Goal: Check status

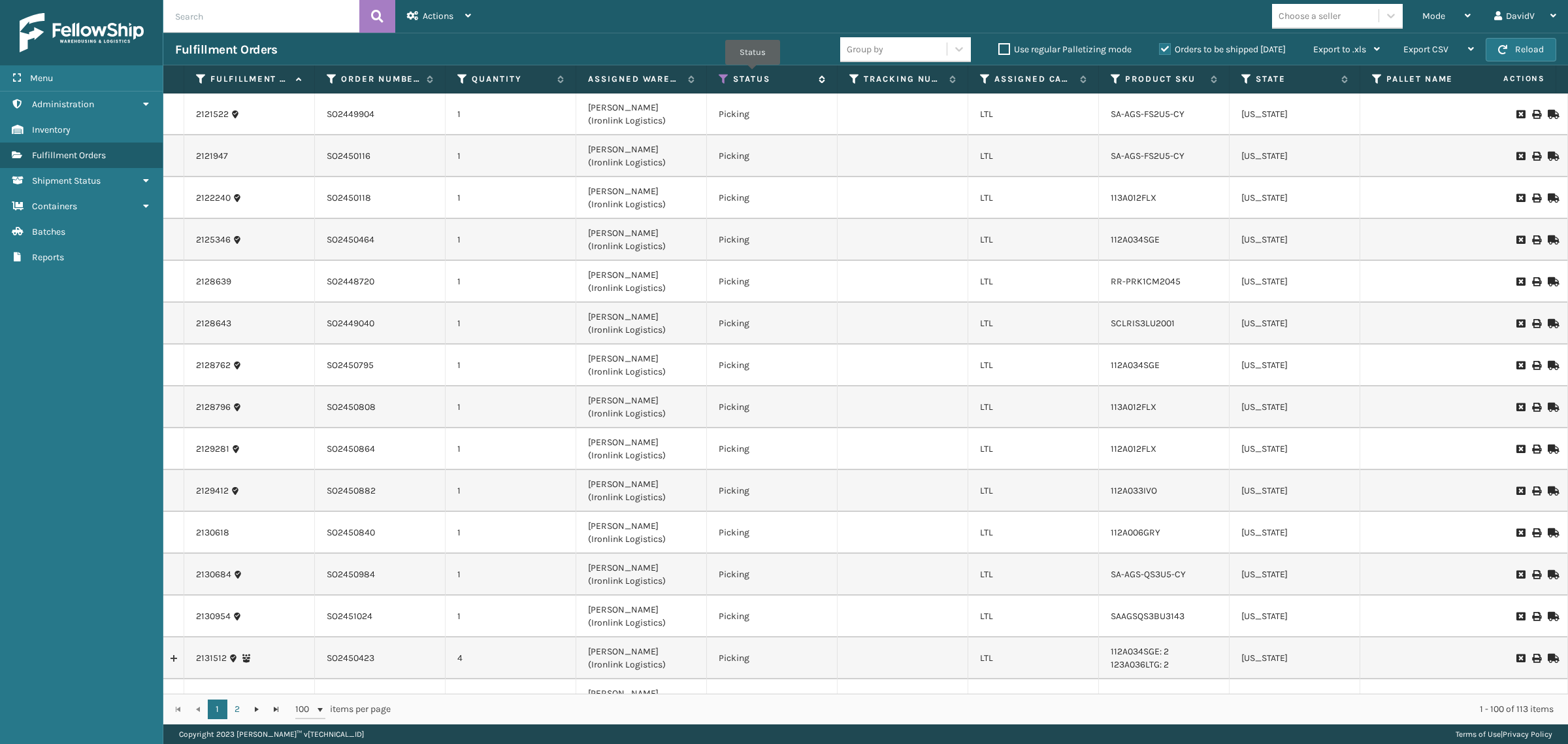
click at [752, 74] on label "Status" at bounding box center [772, 79] width 79 height 12
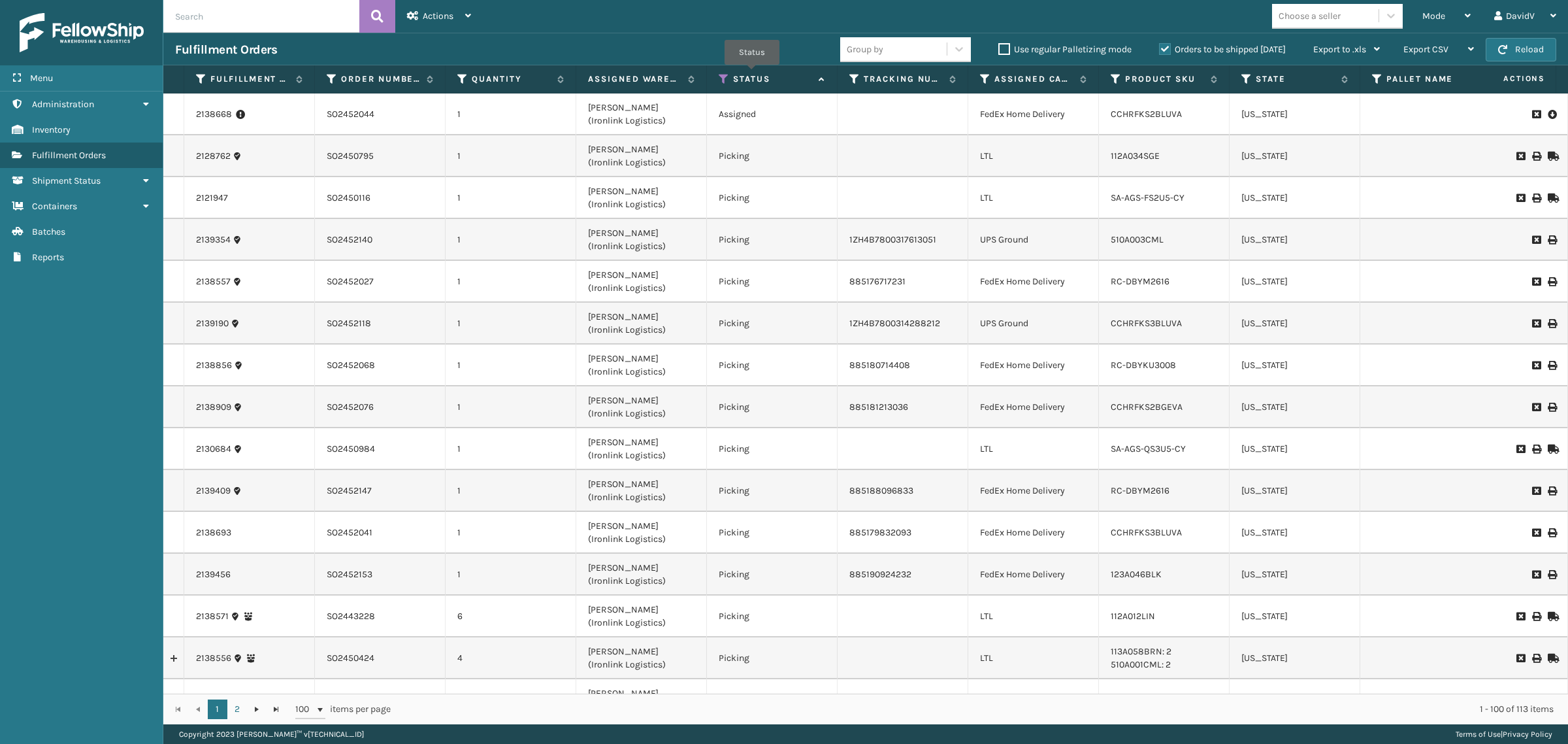
click at [753, 75] on label "Status" at bounding box center [772, 79] width 79 height 12
click at [720, 75] on icon at bounding box center [723, 79] width 10 height 12
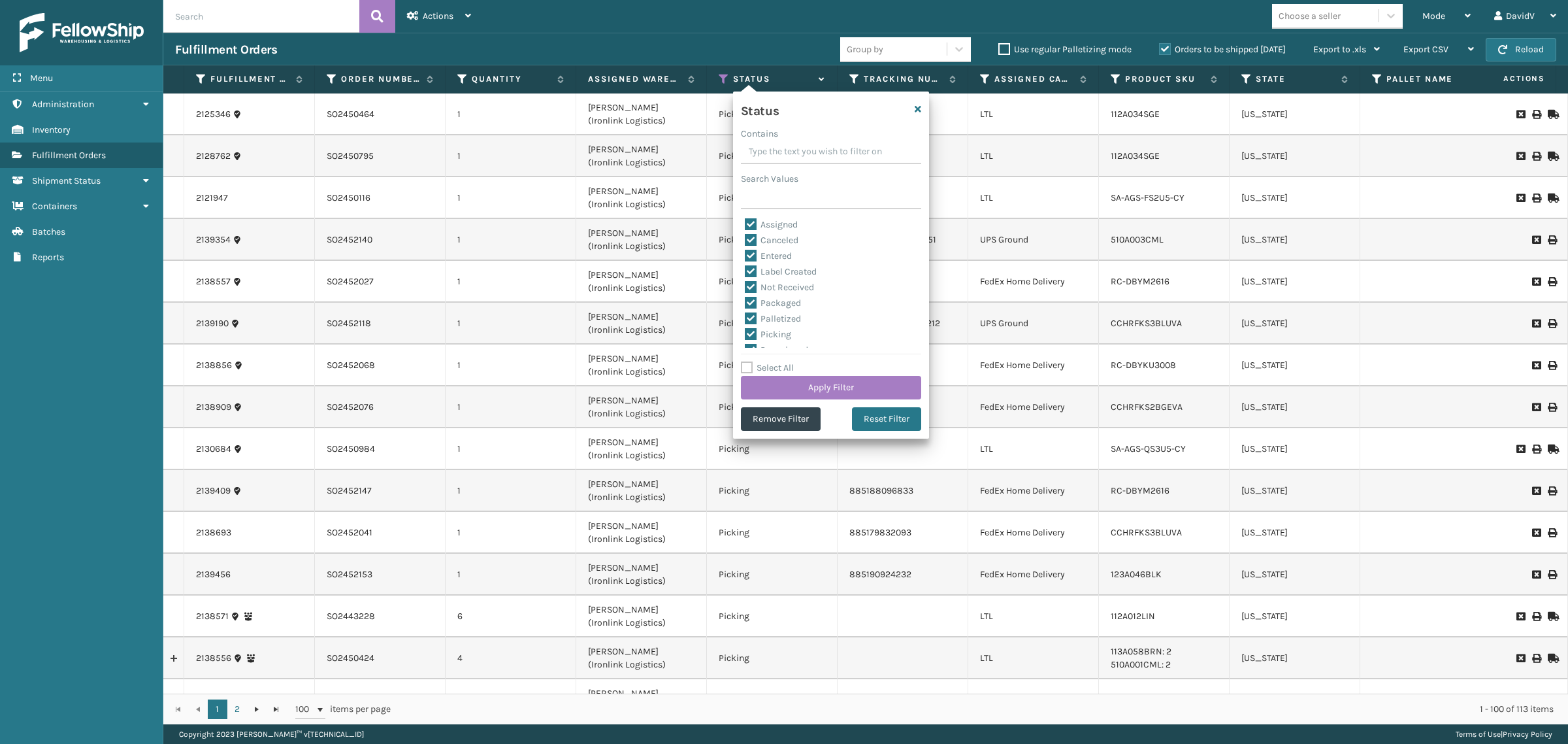
click at [766, 367] on label "Select All" at bounding box center [767, 367] width 53 height 11
click at [766, 361] on input "Select All" at bounding box center [839, 361] width 196 height 2
checkbox input "true"
click at [766, 367] on label "Select All" at bounding box center [767, 367] width 53 height 11
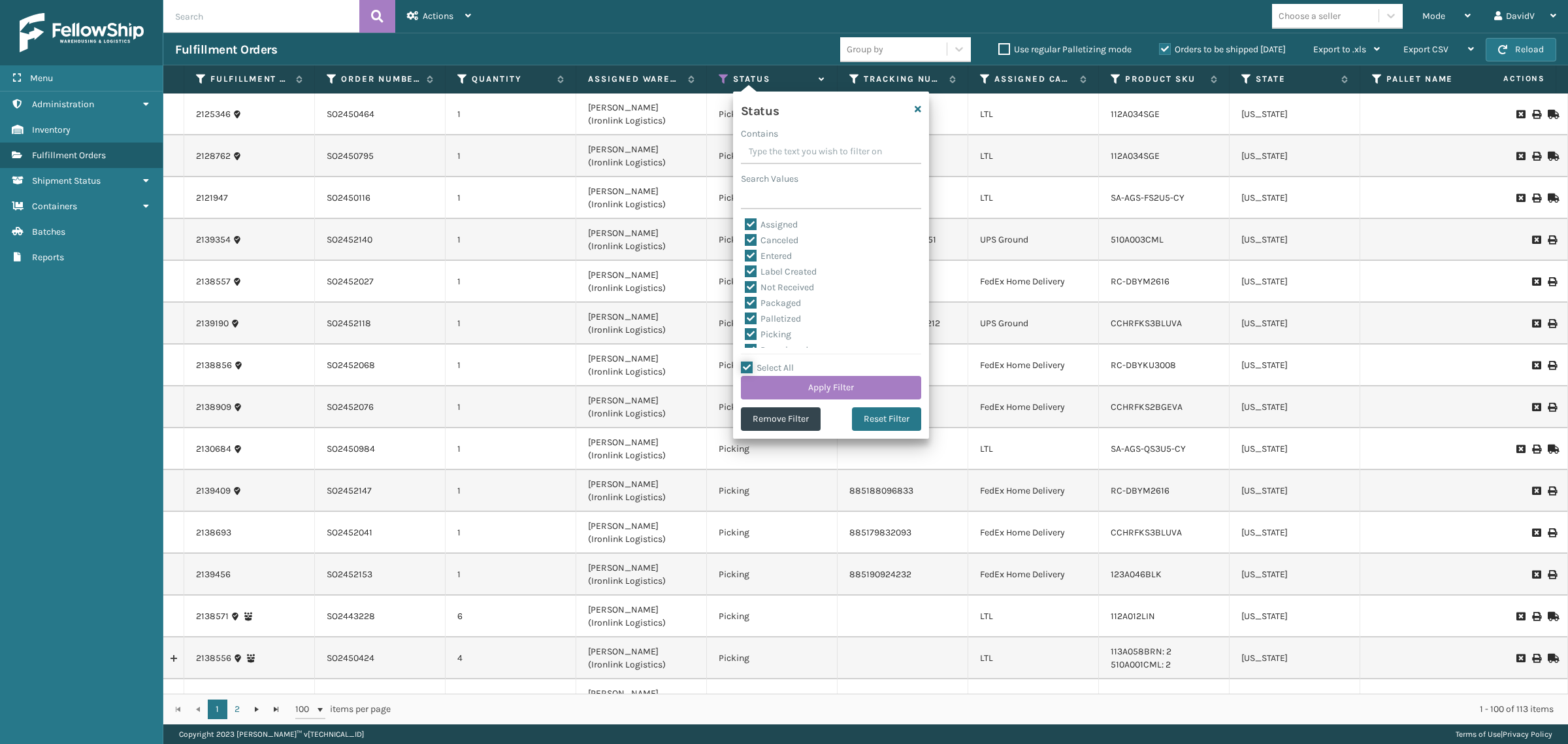
click at [766, 361] on input "Select All" at bounding box center [839, 361] width 196 height 2
checkbox input "false"
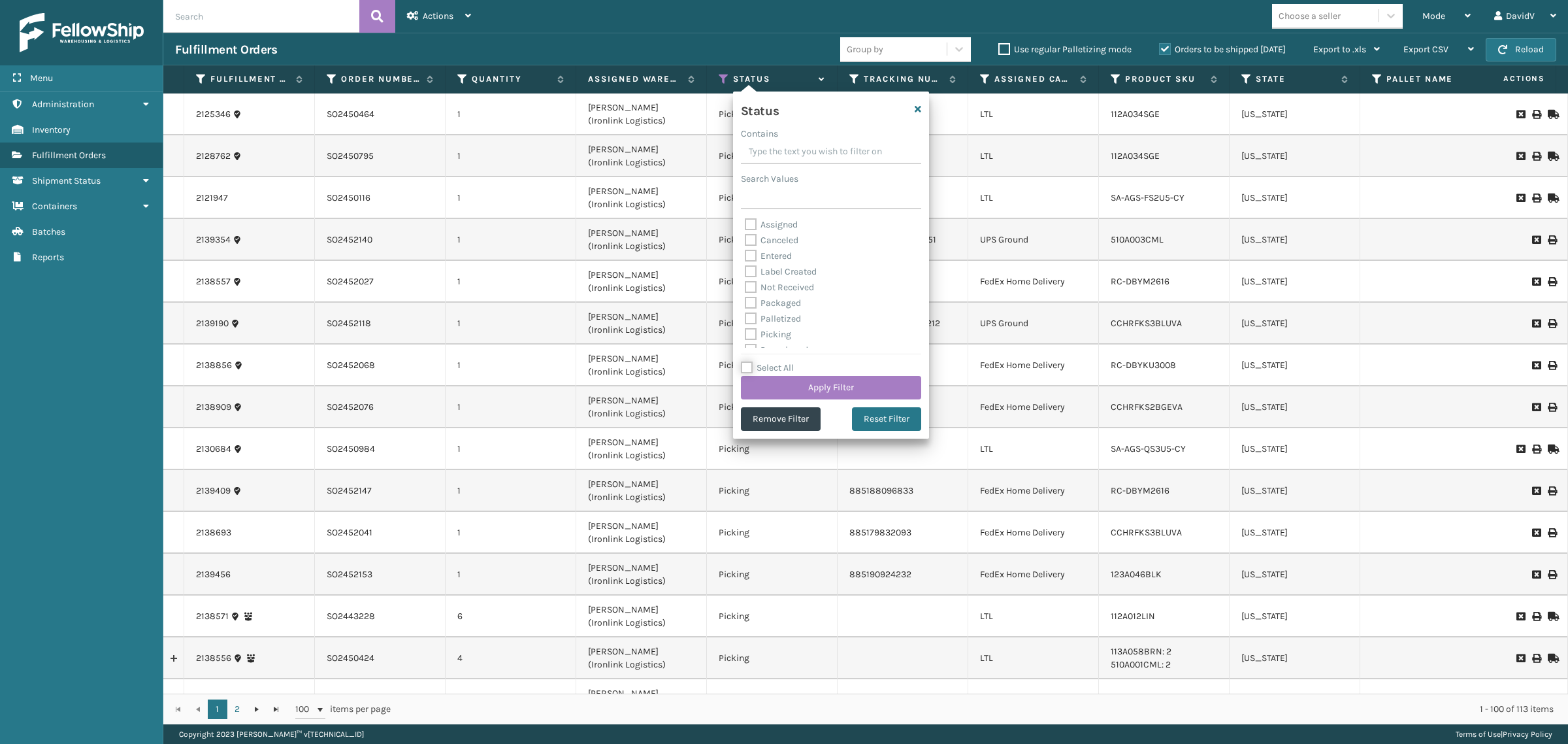
checkbox input "false"
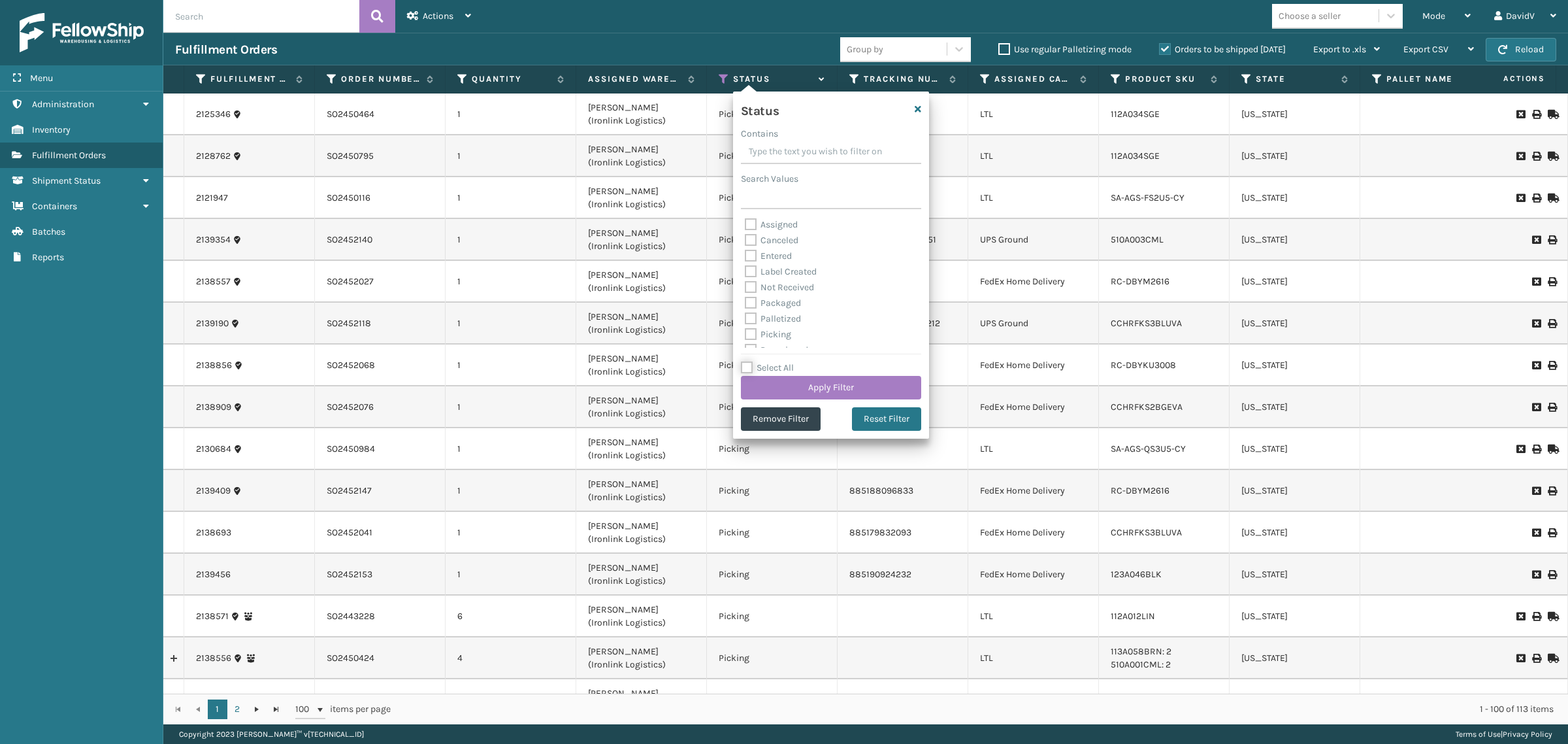
checkbox input "false"
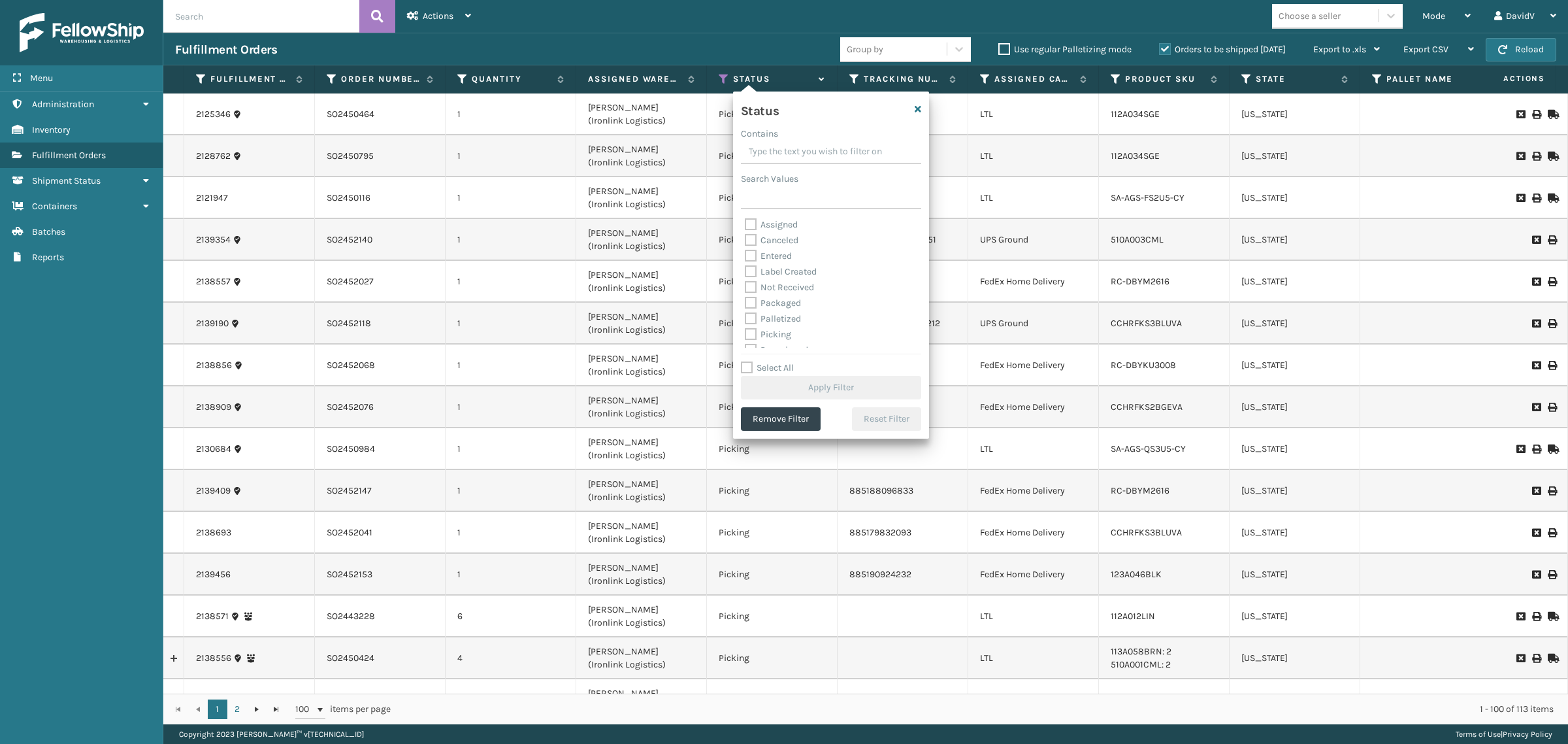
click at [762, 224] on label "Assigned" at bounding box center [771, 224] width 53 height 11
click at [745, 224] on input "Assigned" at bounding box center [745, 221] width 1 height 8
checkbox input "true"
click at [797, 389] on button "Apply Filter" at bounding box center [831, 388] width 181 height 24
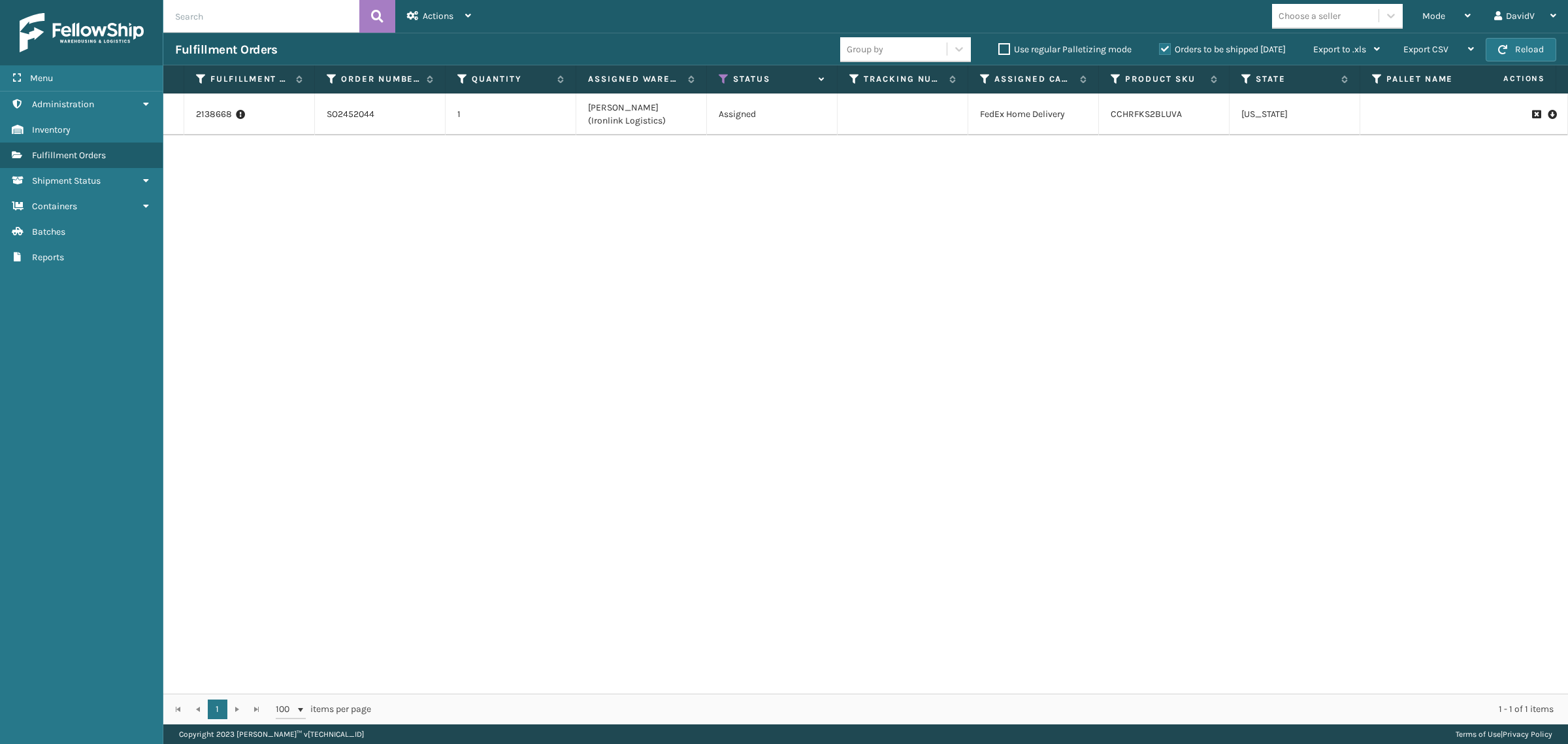
click at [797, 389] on div "2138668 SO2452044 1 [PERSON_NAME] (Ironlink Logistics) Assigned FedEx Home Deli…" at bounding box center [866, 393] width 1405 height 600
click at [250, 19] on input "text" at bounding box center [260, 16] width 196 height 33
paste input "SO2452064"
click at [373, 21] on icon at bounding box center [377, 16] width 13 height 19
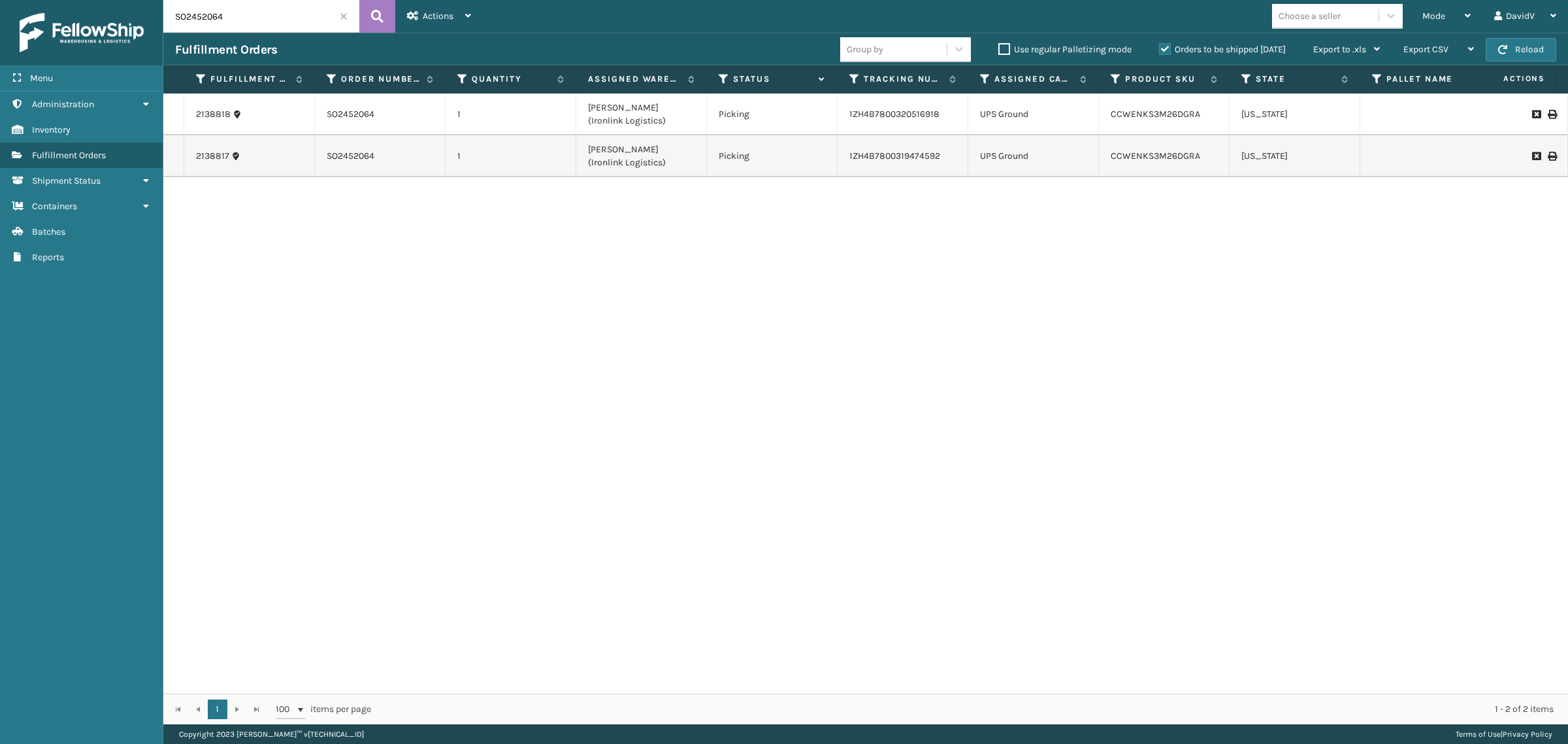
drag, startPoint x: 297, startPoint y: 14, endPoint x: 118, endPoint y: 10, distance: 179.0
click at [118, 0] on div "Menu Administration Inventory Fulfillment Orders Shipment Status Containers Bat…" at bounding box center [784, 0] width 1568 height 0
paste input "1765"
type input "SO2451765"
click at [374, 23] on icon at bounding box center [377, 16] width 13 height 19
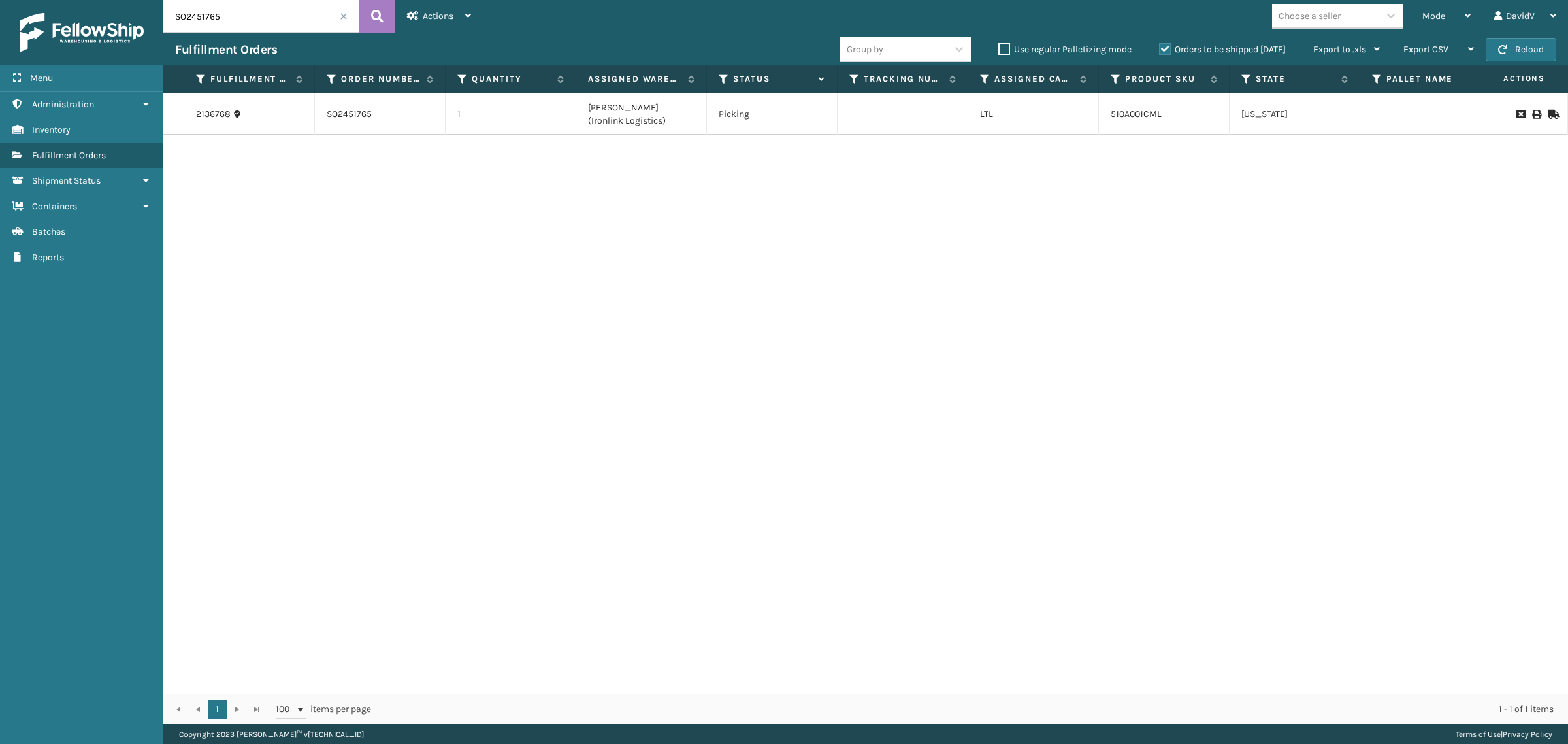
click at [345, 18] on span at bounding box center [343, 16] width 8 height 8
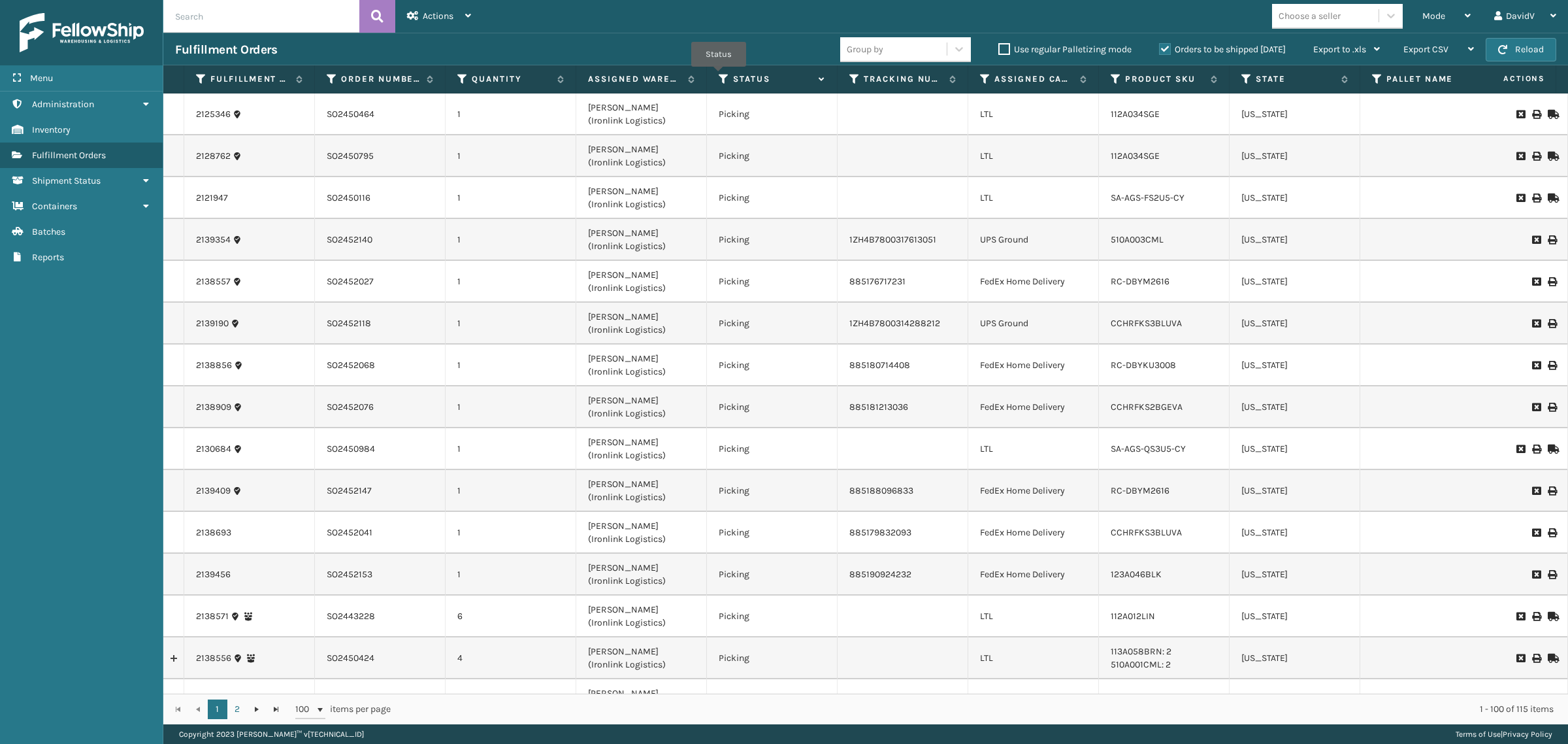
click at [718, 76] on icon at bounding box center [723, 79] width 10 height 12
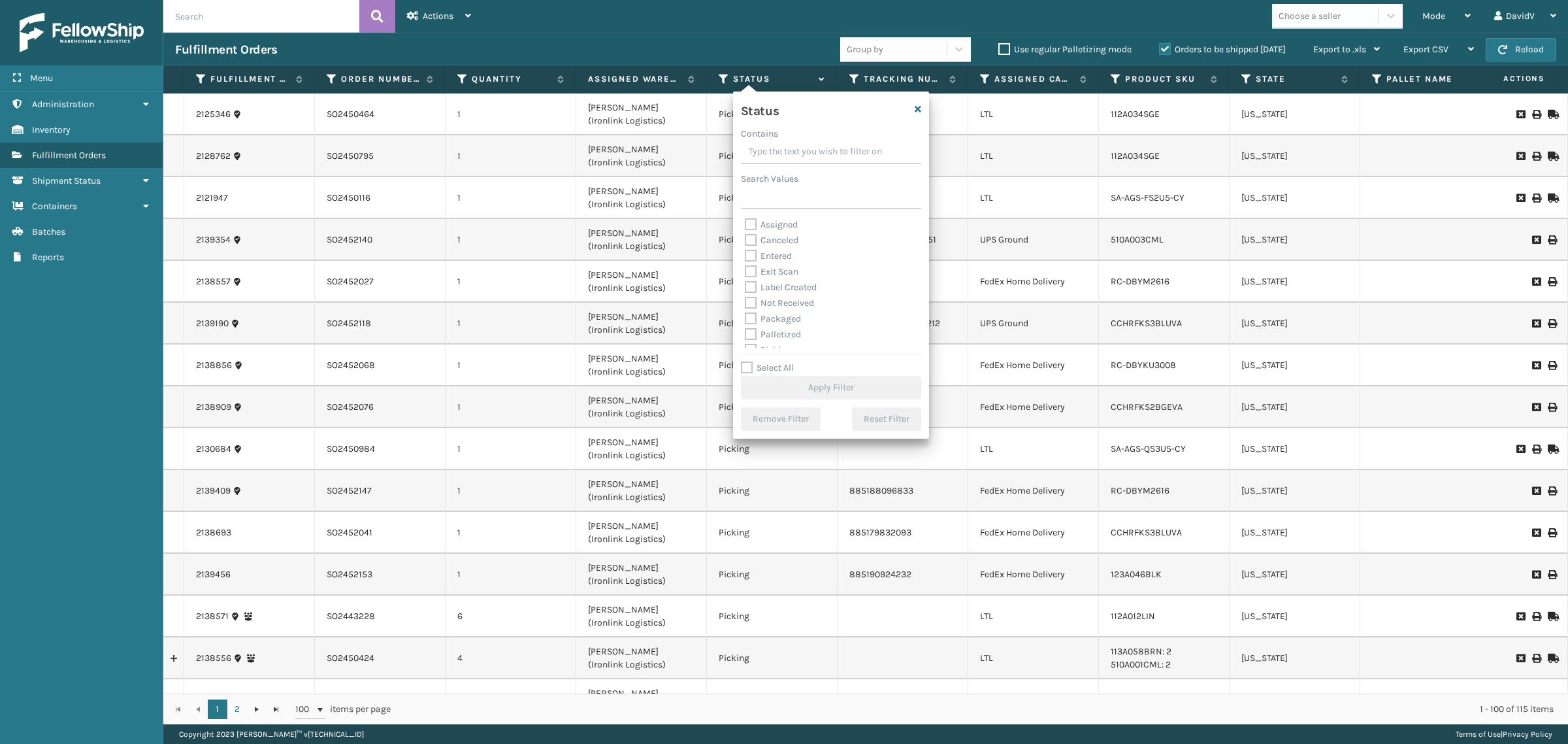
click at [756, 223] on label "Assigned" at bounding box center [771, 224] width 53 height 11
click at [745, 223] on input "Assigned" at bounding box center [745, 221] width 1 height 8
checkbox input "true"
click at [826, 387] on button "Apply Filter" at bounding box center [831, 388] width 181 height 24
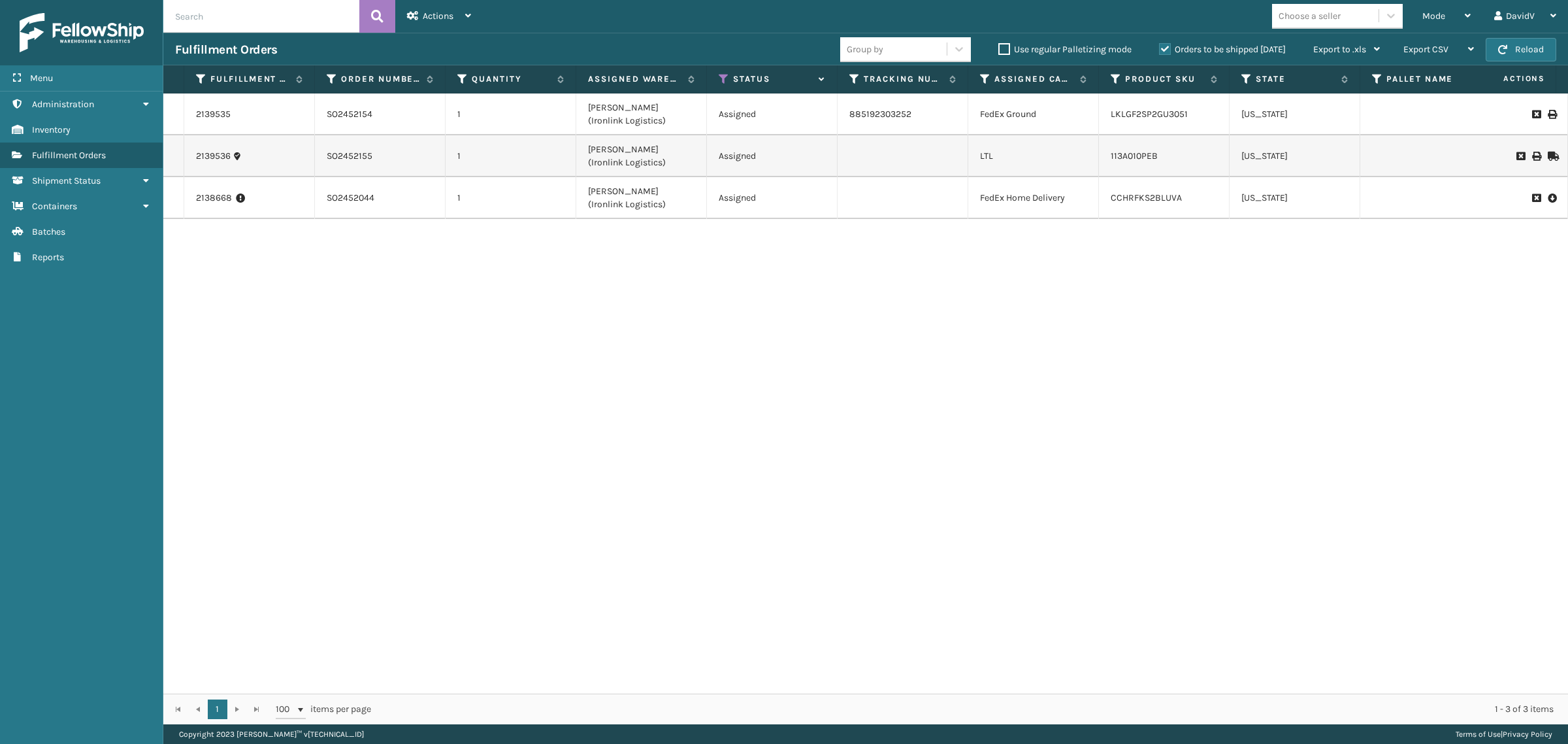
click at [719, 393] on div "2139535 SO2452154 1 [PERSON_NAME] (Ironlink Logistics) Assigned 885192303252 Fe…" at bounding box center [866, 393] width 1405 height 600
